Goal: Navigation & Orientation: Understand site structure

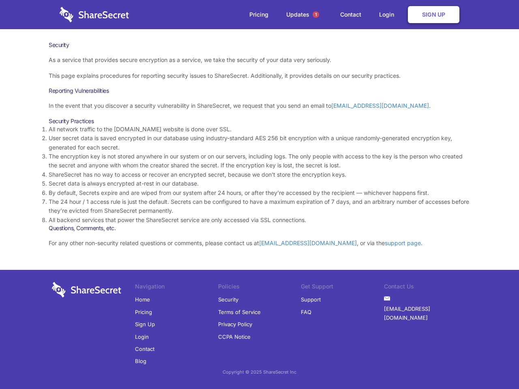
click at [259, 195] on li "By default, Secrets expire and are wiped from our system after 24 hours, or aft…" at bounding box center [260, 192] width 422 height 9
click at [316, 15] on span "1" at bounding box center [316, 14] width 6 height 6
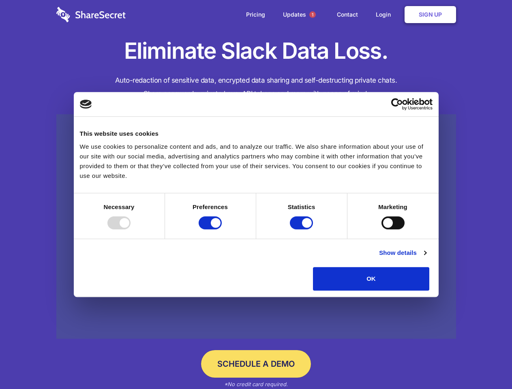
click at [131, 229] on div at bounding box center [118, 222] width 23 height 13
click at [222, 229] on input "Preferences" at bounding box center [210, 222] width 23 height 13
checkbox input "false"
click at [302, 229] on input "Statistics" at bounding box center [301, 222] width 23 height 13
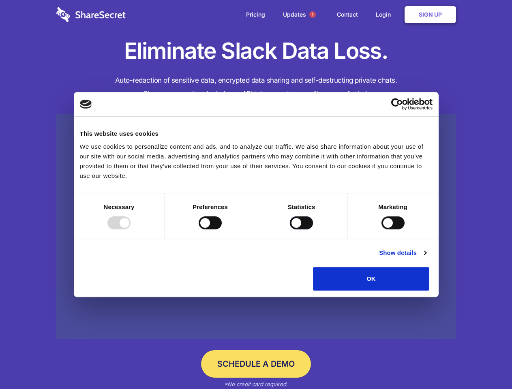
checkbox input "false"
click at [381, 229] on input "Marketing" at bounding box center [392, 222] width 23 height 13
checkbox input "true"
click at [426, 258] on link "Show details" at bounding box center [402, 253] width 47 height 10
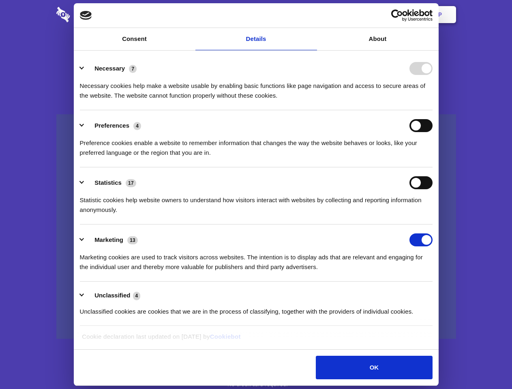
click at [433, 110] on li "Necessary 7 Necessary cookies help make a website usable by enabling basic func…" at bounding box center [256, 81] width 353 height 57
